Goal: Task Accomplishment & Management: Manage account settings

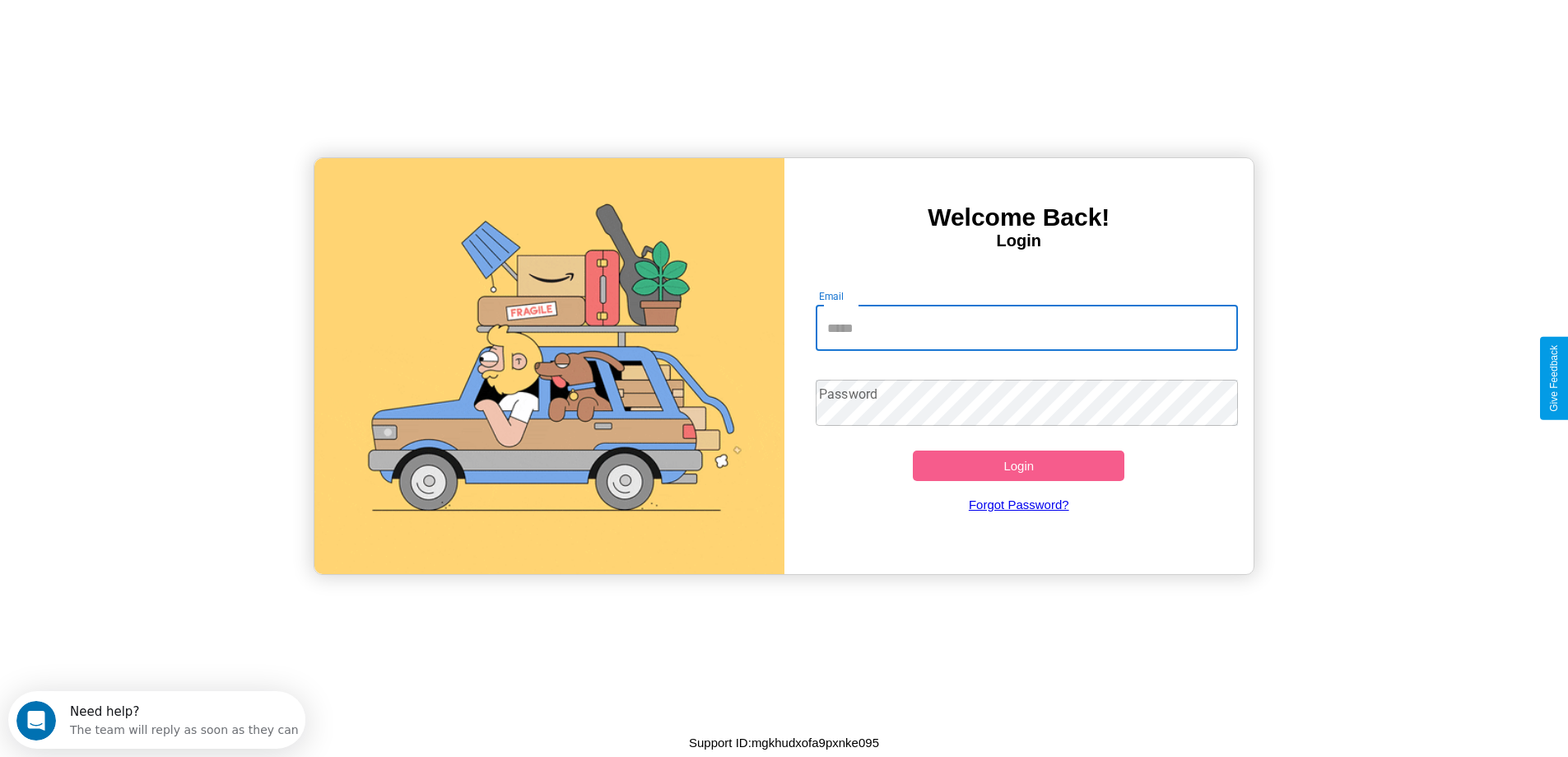
click at [1026, 328] on input "Email" at bounding box center [1027, 327] width 423 height 46
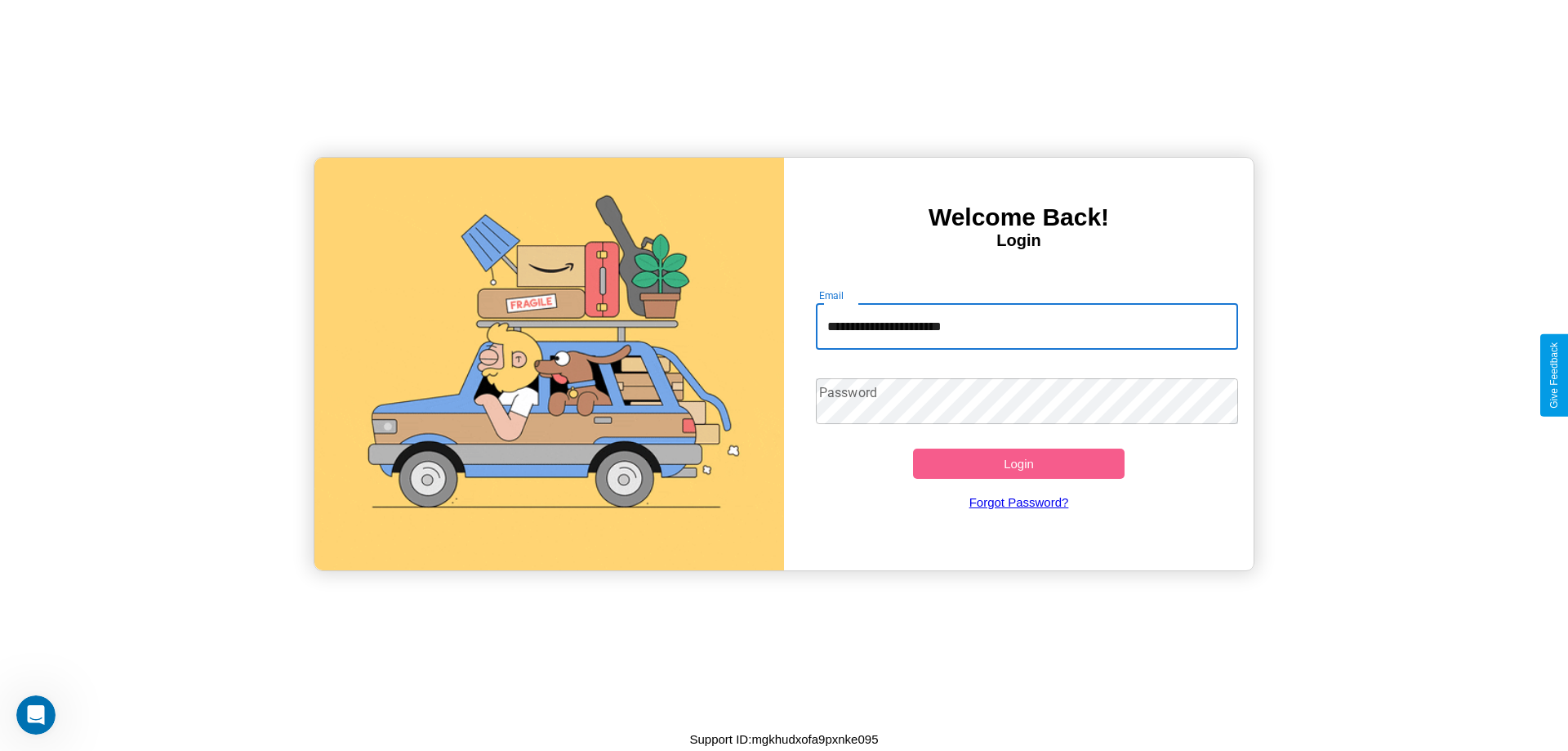
type input "**********"
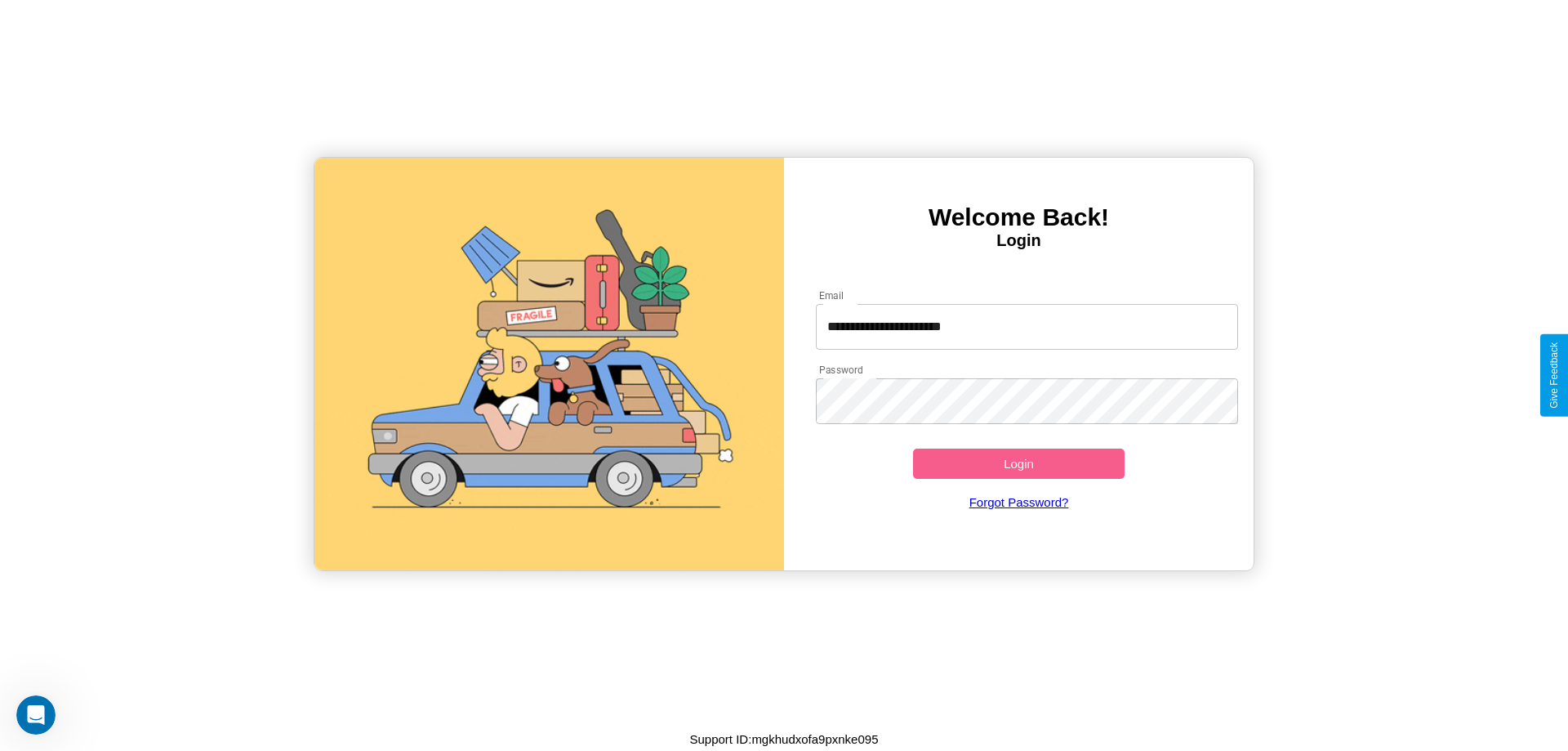
click at [1018, 463] on button "Login" at bounding box center [1019, 463] width 211 height 31
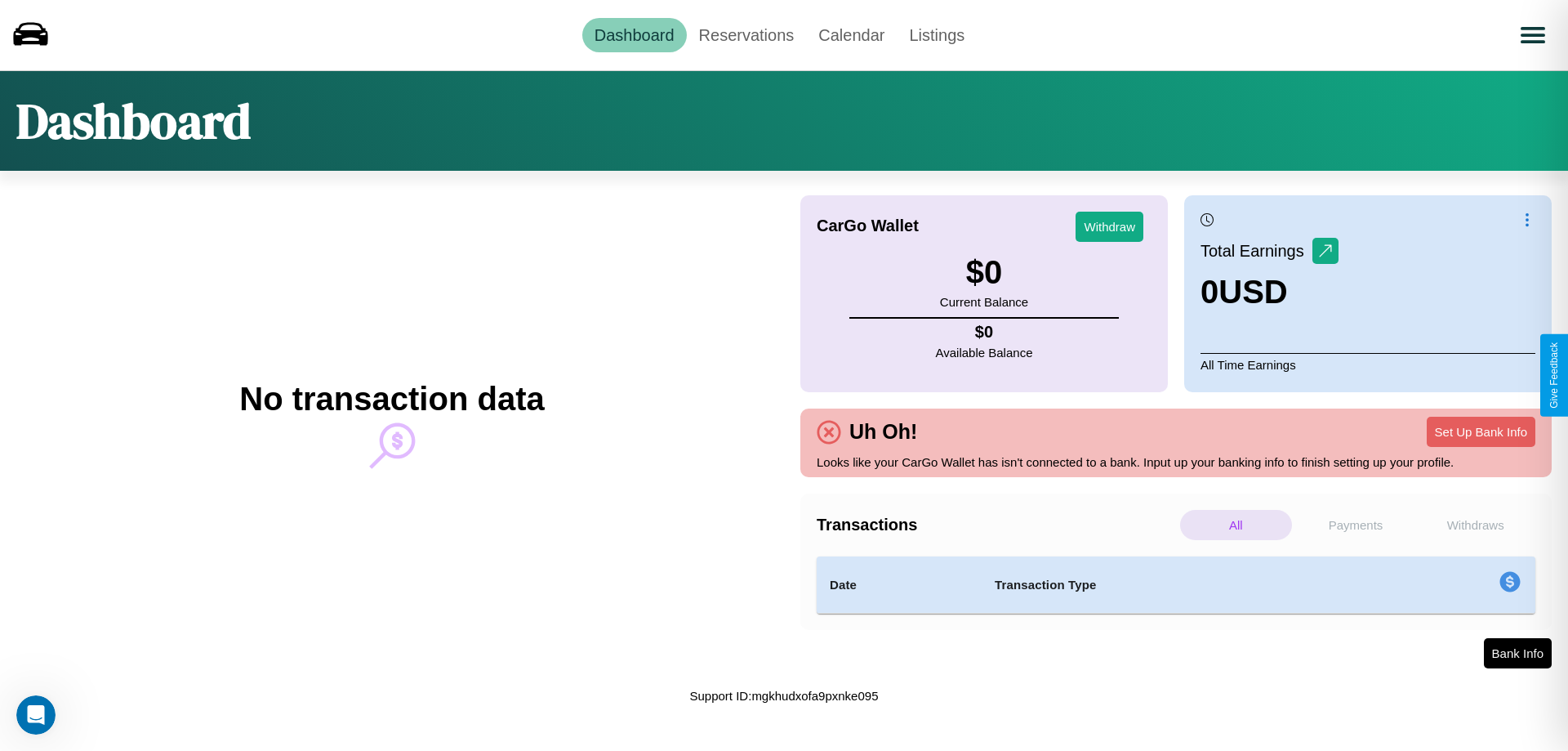
click at [1356, 524] on p "Payments" at bounding box center [1357, 525] width 112 height 31
click at [1475, 524] on p "Withdraws" at bounding box center [1476, 525] width 112 height 31
click at [1235, 524] on p "All" at bounding box center [1236, 525] width 112 height 31
click at [746, 35] on link "Reservations" at bounding box center [746, 35] width 120 height 35
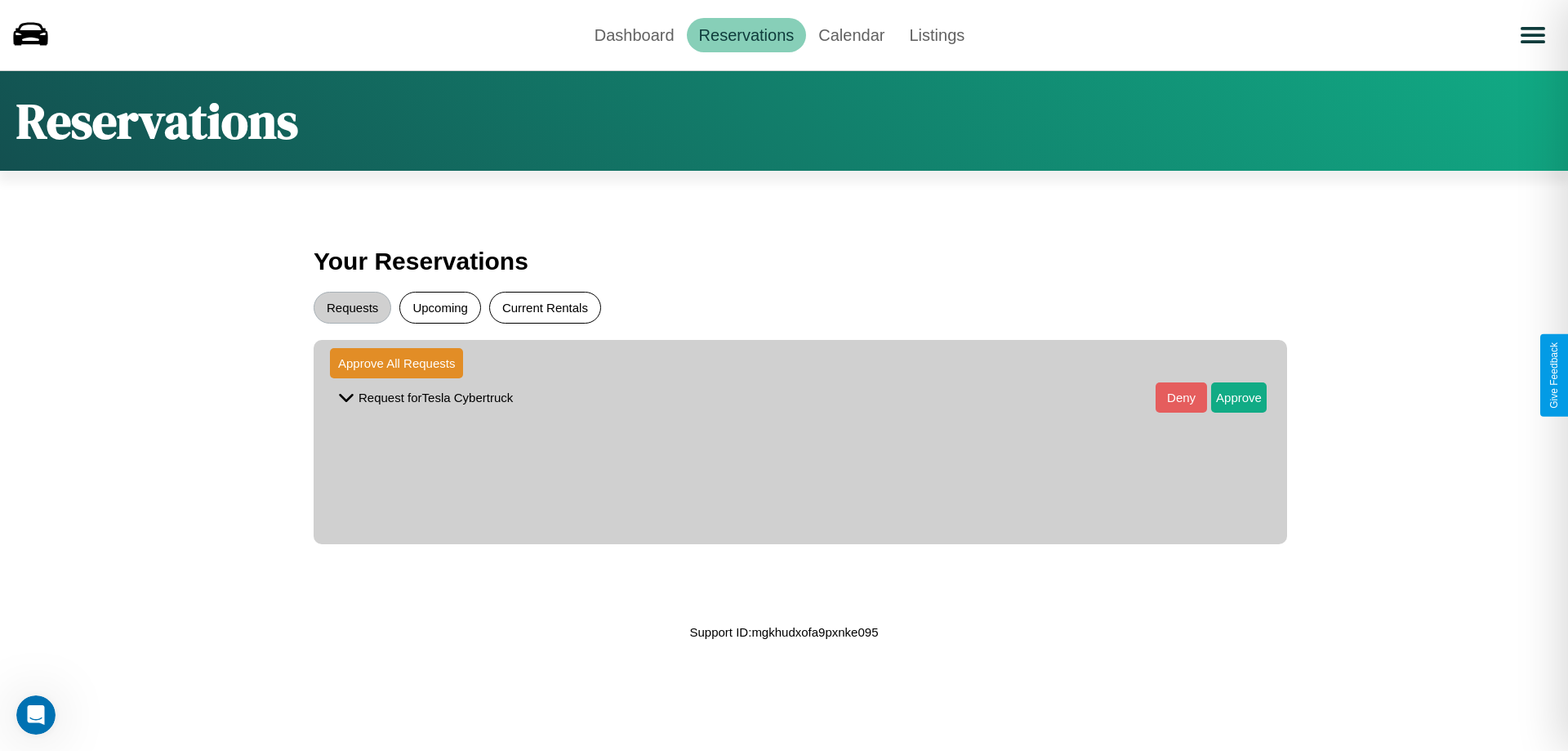
click at [545, 307] on button "Current Rentals" at bounding box center [545, 307] width 112 height 32
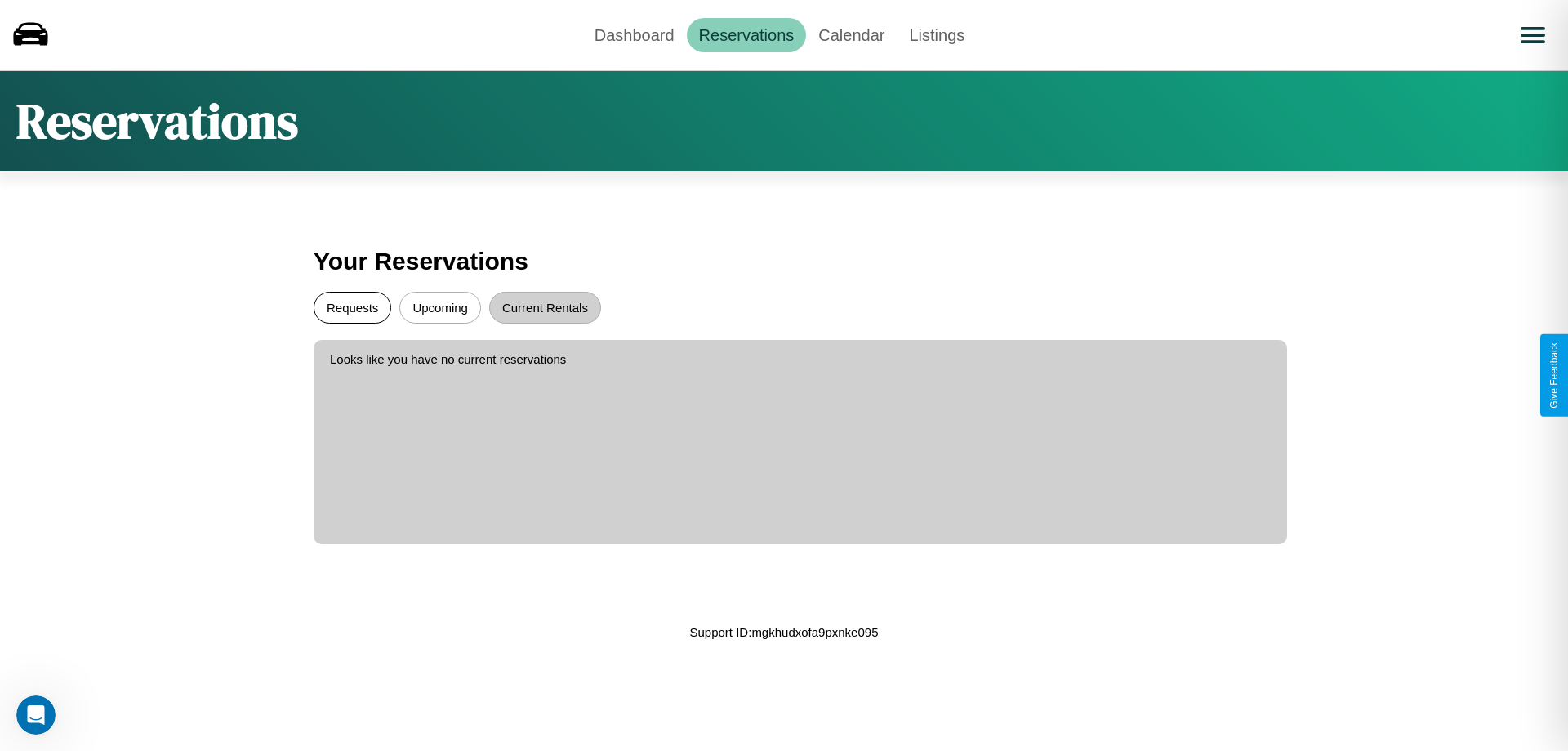
click at [352, 307] on button "Requests" at bounding box center [352, 307] width 78 height 32
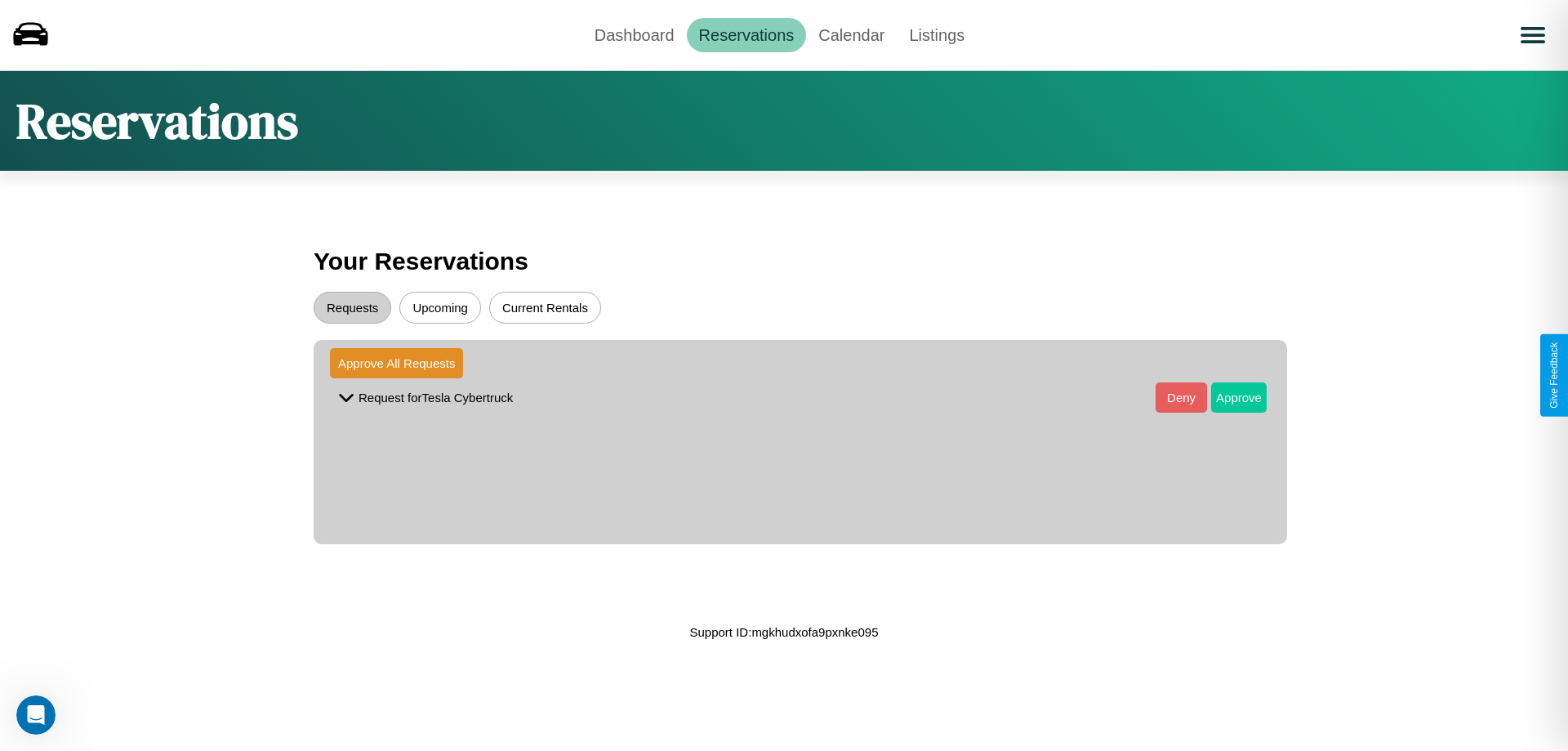
click at [1227, 397] on button "Approve" at bounding box center [1239, 397] width 55 height 31
